Goal: Find specific page/section: Find specific page/section

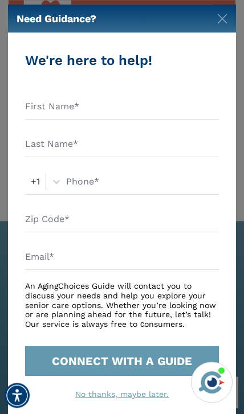
scroll to position [1204, 0]
click at [225, 18] on img "Close" at bounding box center [222, 19] width 10 height 10
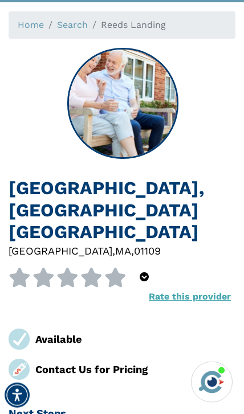
scroll to position [0, 0]
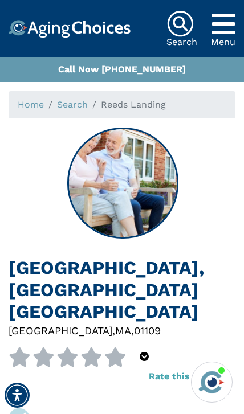
click at [227, 30] on icon "Popover trigger" at bounding box center [223, 23] width 24 height 27
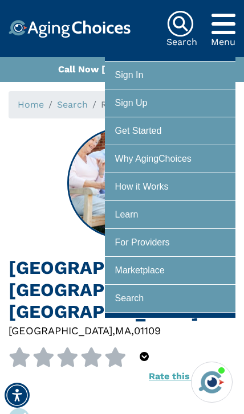
click at [154, 301] on div at bounding box center [170, 298] width 110 height 21
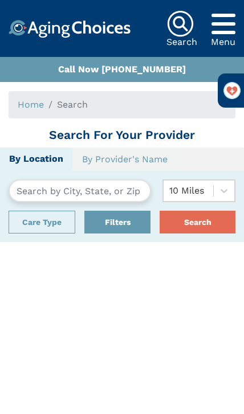
type input "[GEOGRAPHIC_DATA], [US_STATE], [GEOGRAPHIC_DATA] 01057"
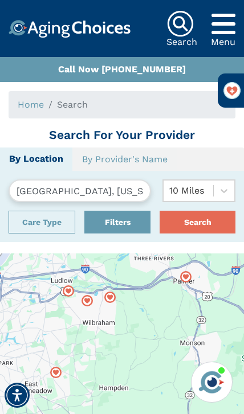
click at [120, 195] on input "[GEOGRAPHIC_DATA], [US_STATE], [GEOGRAPHIC_DATA] 01057" at bounding box center [80, 190] width 142 height 23
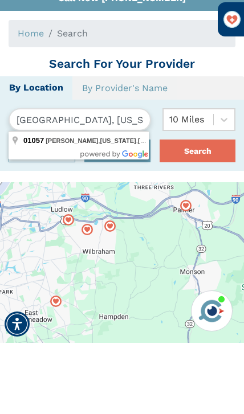
click at [141, 91] on ol "Home Search" at bounding box center [122, 104] width 227 height 27
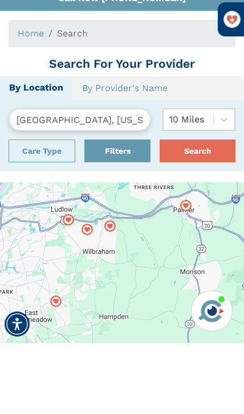
scroll to position [71, 0]
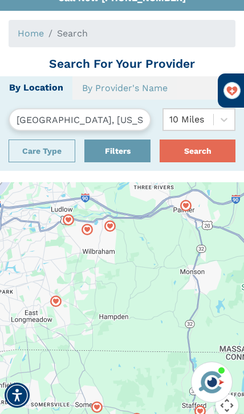
click at [86, 28] on span "Search" at bounding box center [72, 33] width 31 height 11
click at [69, 37] on span "Search" at bounding box center [72, 33] width 31 height 11
click at [65, 33] on span "Search" at bounding box center [72, 33] width 31 height 11
